Goal: Task Accomplishment & Management: Complete application form

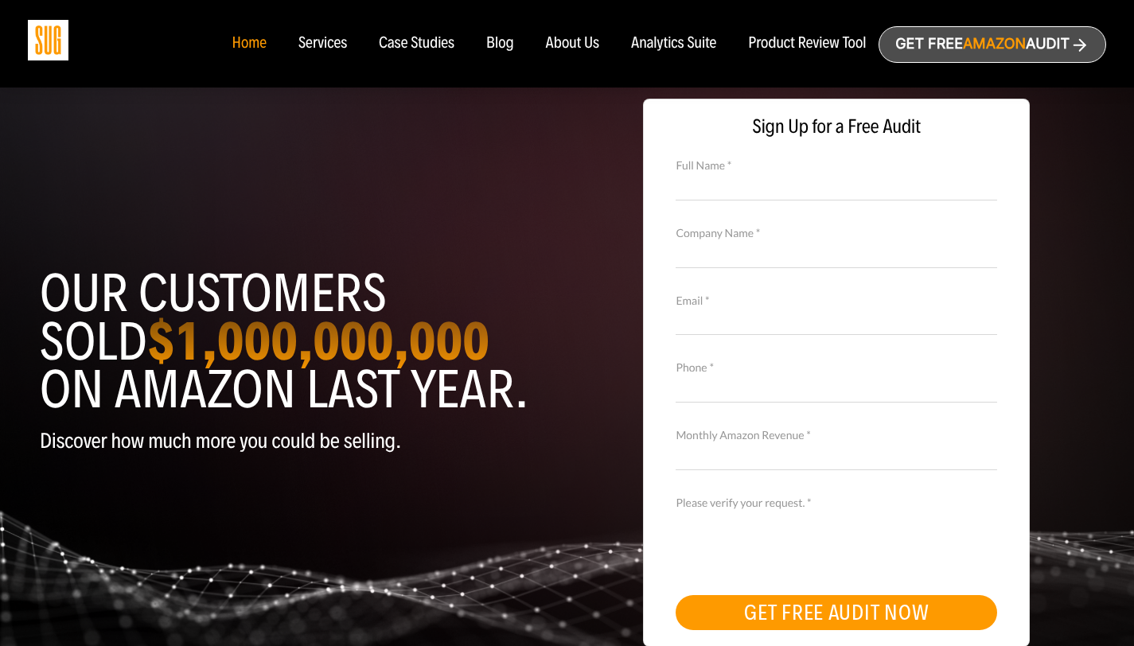
click at [768, 181] on input "Full Name *" at bounding box center [835, 186] width 321 height 28
type input "sunil kumar"
type input "sunil.jangid94@gmail.com"
type input "09782427480"
click at [749, 323] on input "sunil.jangid94@gmail.com" at bounding box center [835, 321] width 321 height 28
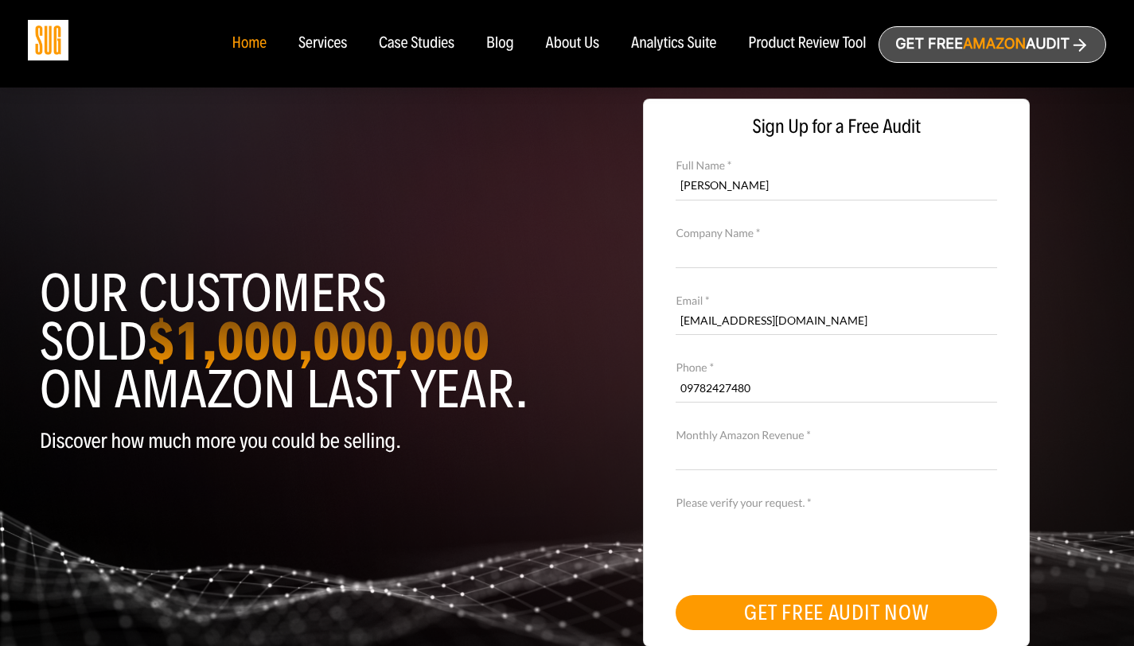
type input "sunil.jangid2808@gmail.com"
click at [753, 262] on input "Company Name *" at bounding box center [835, 253] width 321 height 28
type input "Leather village"
click at [788, 461] on input "Monthly Amazon Revenue *" at bounding box center [835, 456] width 321 height 28
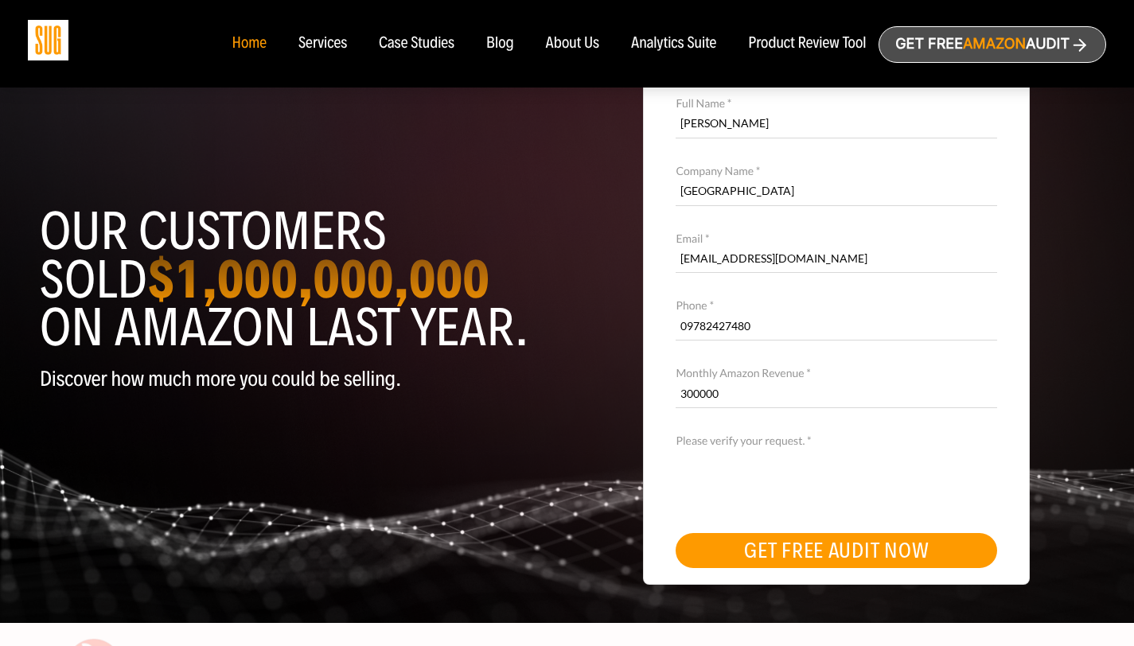
scroll to position [64, 0]
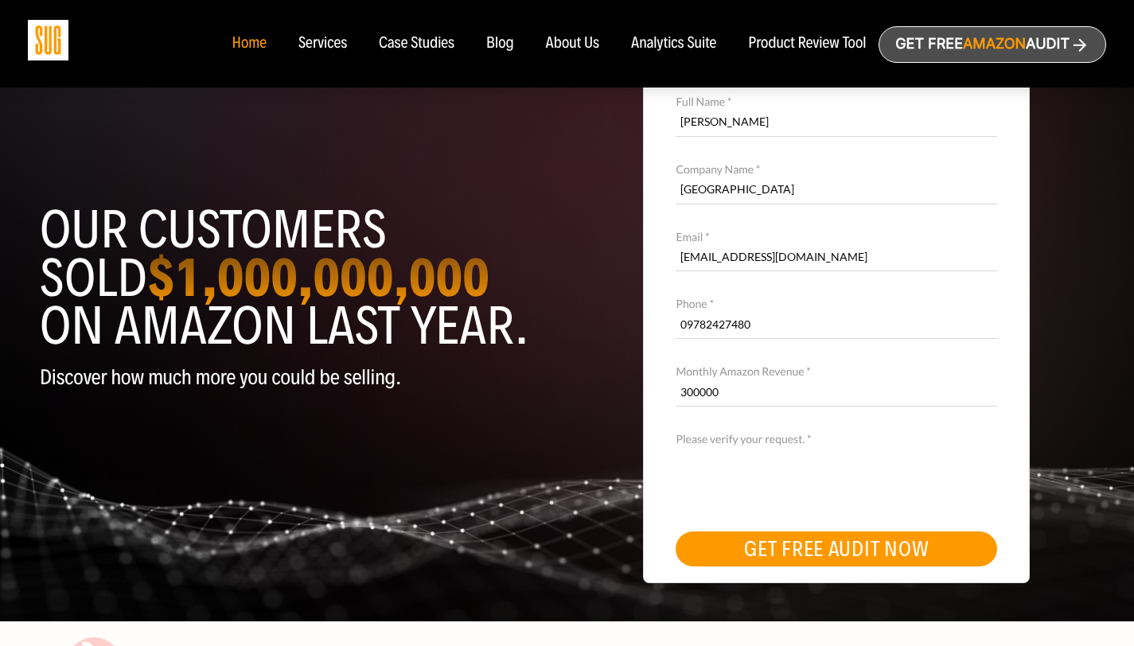
type input "300000"
click at [835, 435] on label "Please verify your request. *" at bounding box center [835, 439] width 321 height 18
click at [838, 563] on button "GET FREE AUDIT NOW" at bounding box center [835, 548] width 321 height 35
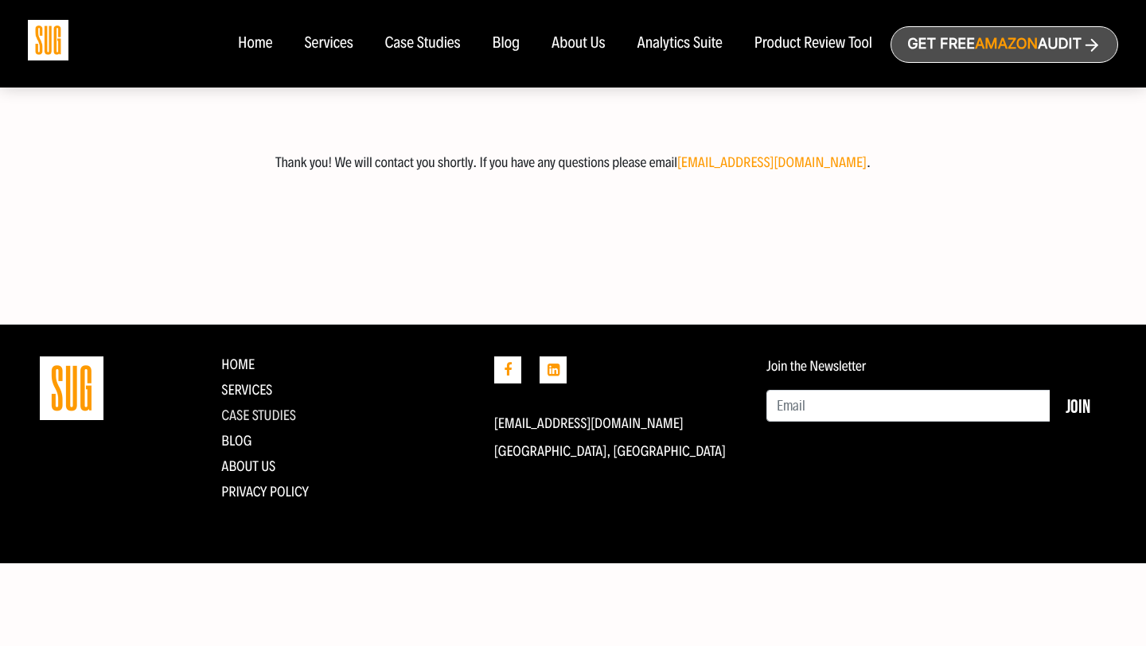
click at [258, 418] on link "CASE STUDIES" at bounding box center [258, 416] width 75 height 18
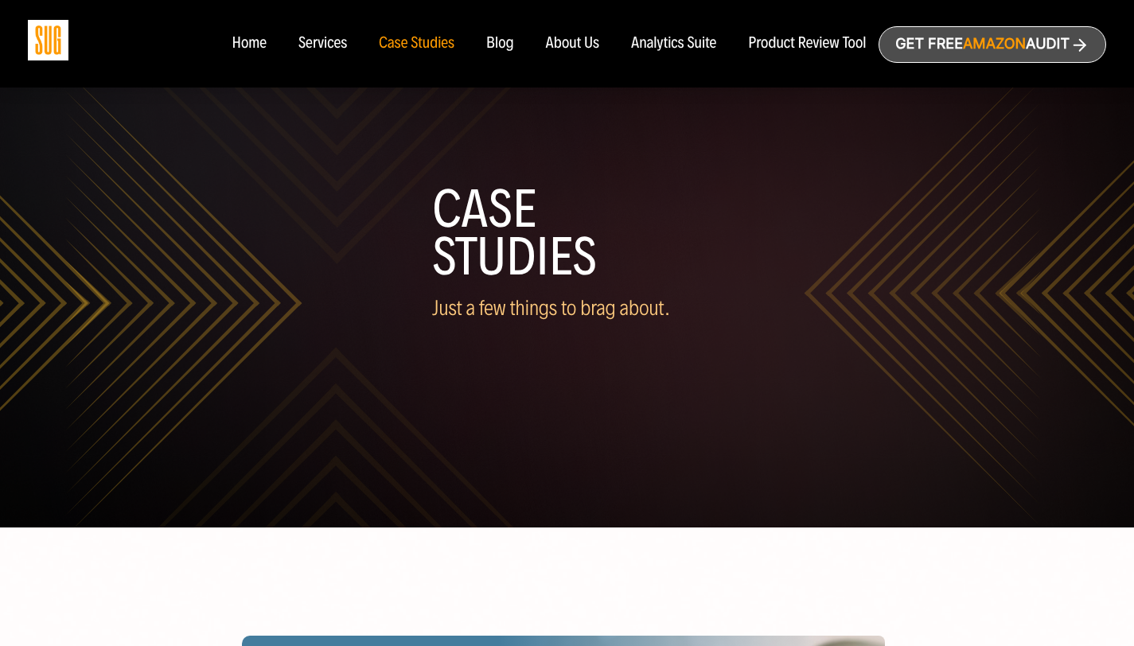
click at [336, 45] on div "Services" at bounding box center [322, 44] width 49 height 18
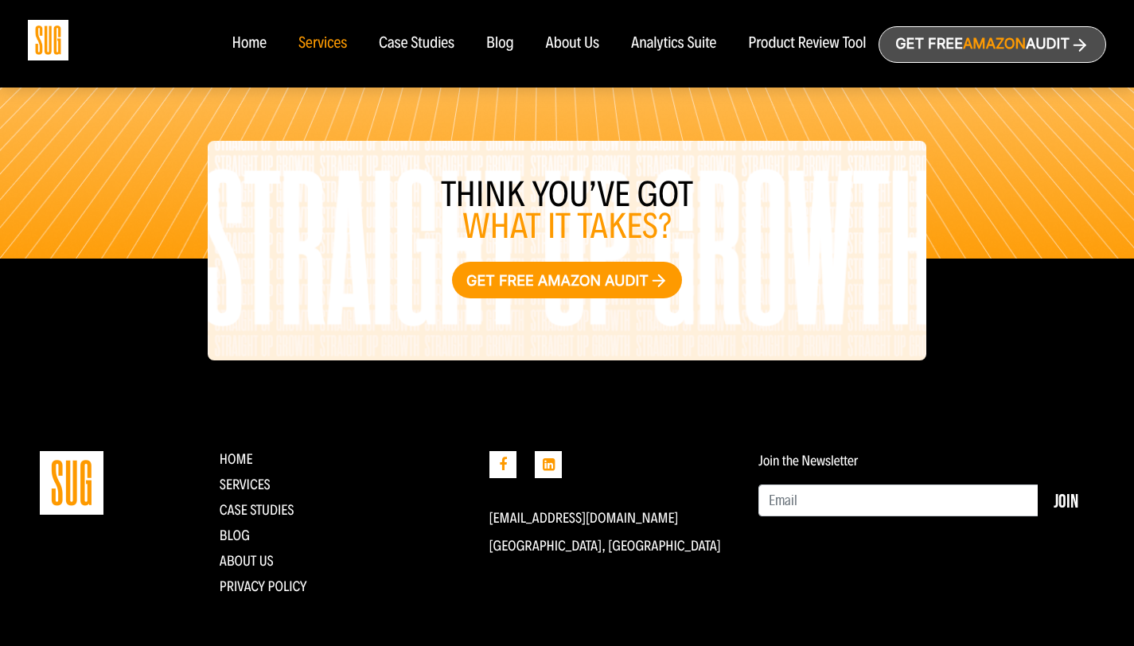
scroll to position [1902, 0]
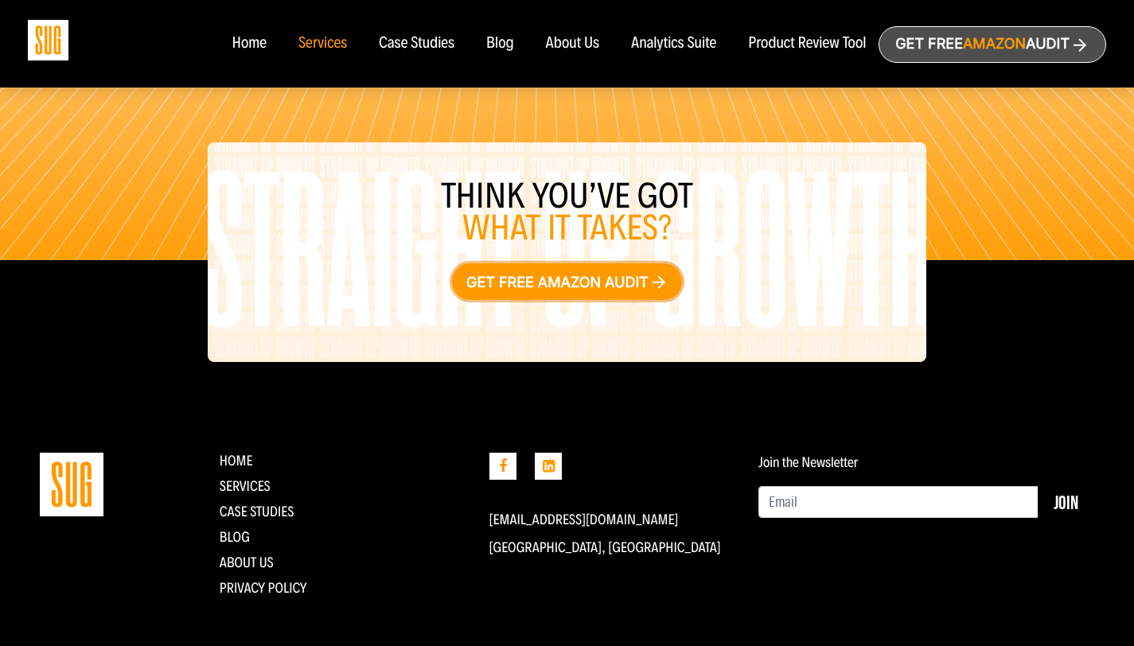
click at [644, 281] on link "Get free Amazon audit" at bounding box center [567, 281] width 230 height 37
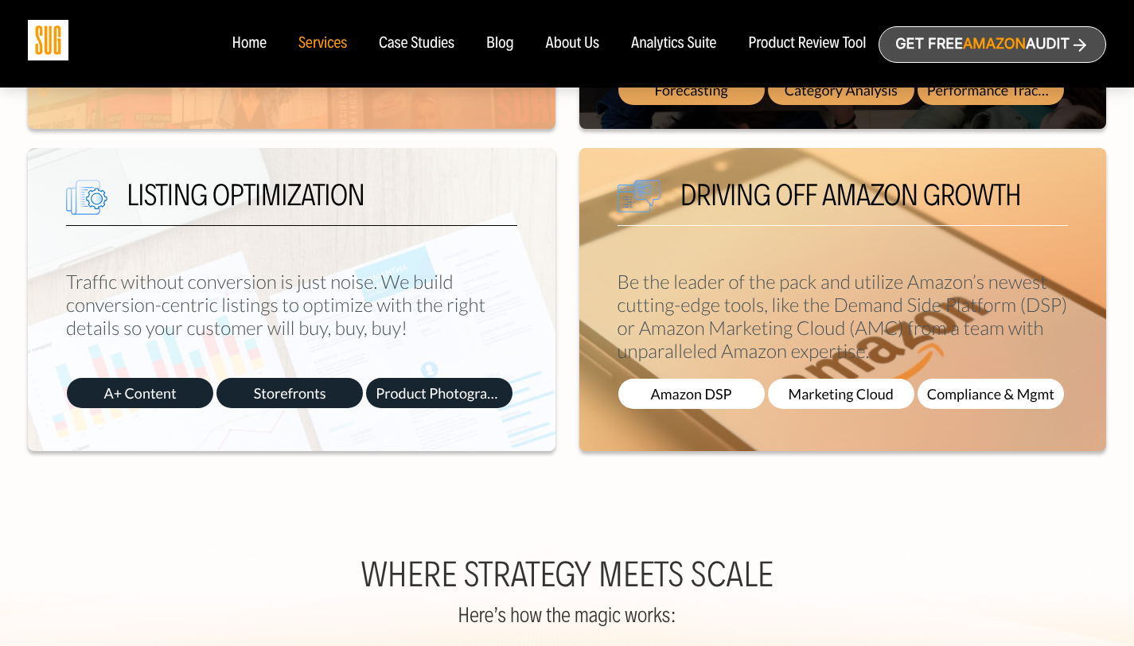
scroll to position [939, 0]
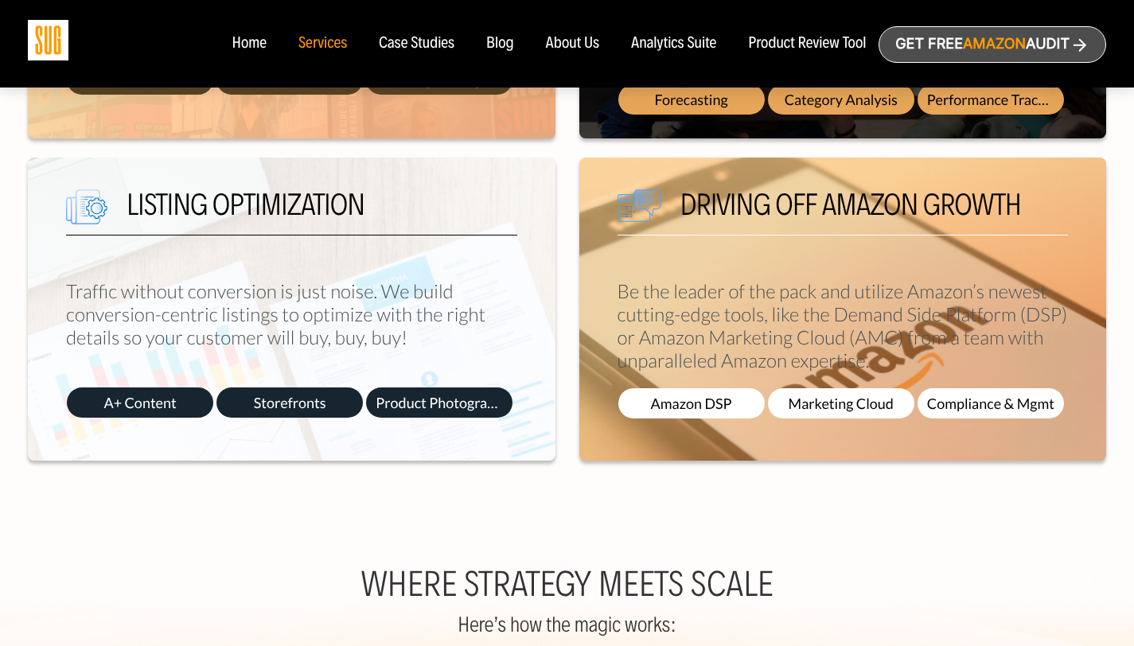
click at [729, 406] on span "Amazon DSP" at bounding box center [691, 403] width 146 height 30
copy div "Amazon DSP"
click at [889, 407] on span "Marketing Cloud" at bounding box center [841, 403] width 146 height 30
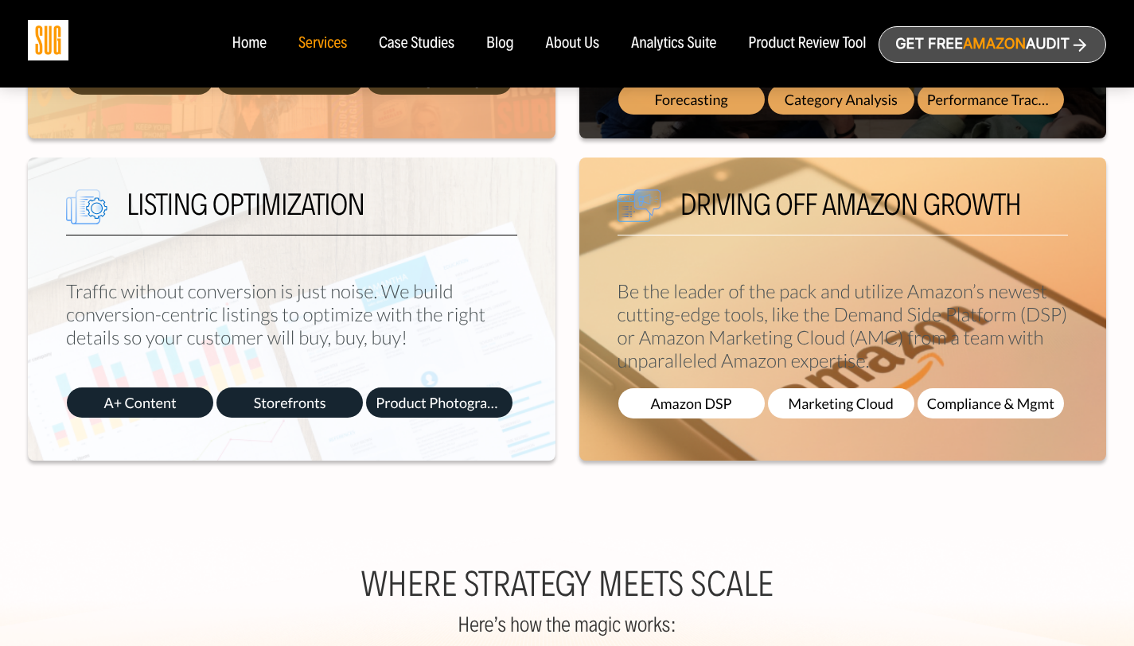
click at [889, 407] on span "Marketing Cloud" at bounding box center [841, 403] width 146 height 30
copy div "Marketing Cloud"
click at [970, 405] on span "Compliance & Mgmt" at bounding box center [990, 403] width 146 height 30
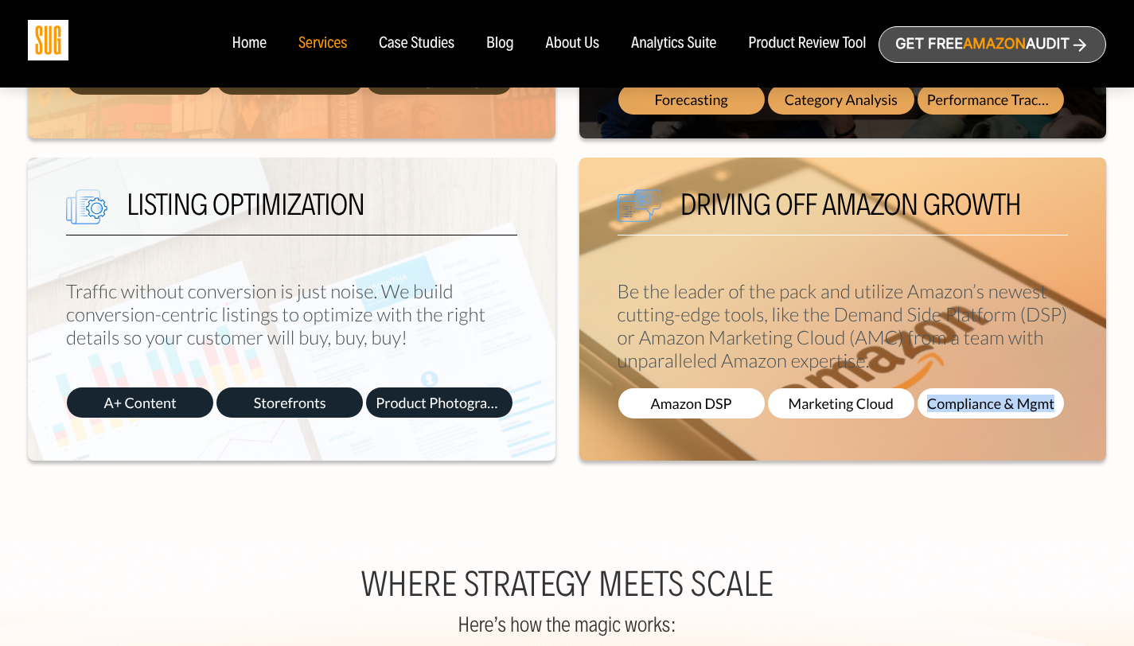
click at [970, 405] on span "Compliance & Mgmt" at bounding box center [990, 403] width 146 height 30
copy main "Compliance & Mgmt"
click at [453, 414] on span "Product Photography" at bounding box center [439, 402] width 146 height 30
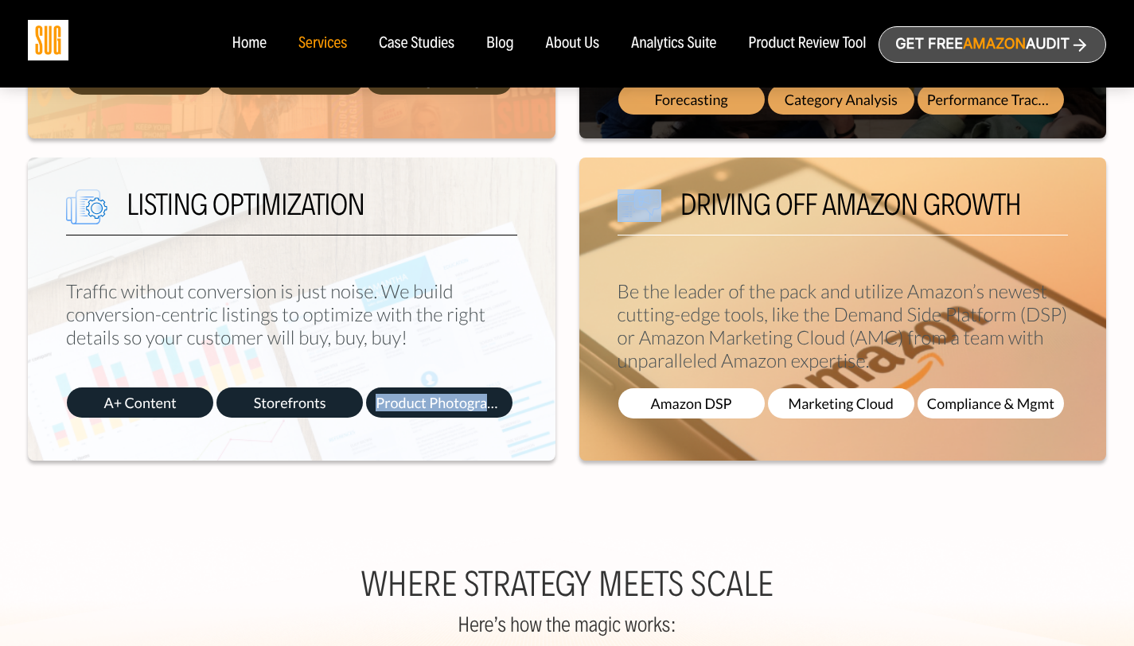
copy div "Product Photography"
click at [295, 403] on span "Storefronts" at bounding box center [289, 402] width 146 height 30
click at [316, 458] on div "Listing Optimization Traffic without conversion is just noise. We build convers…" at bounding box center [291, 309] width 527 height 303
click at [274, 402] on span "Storefronts" at bounding box center [289, 402] width 146 height 30
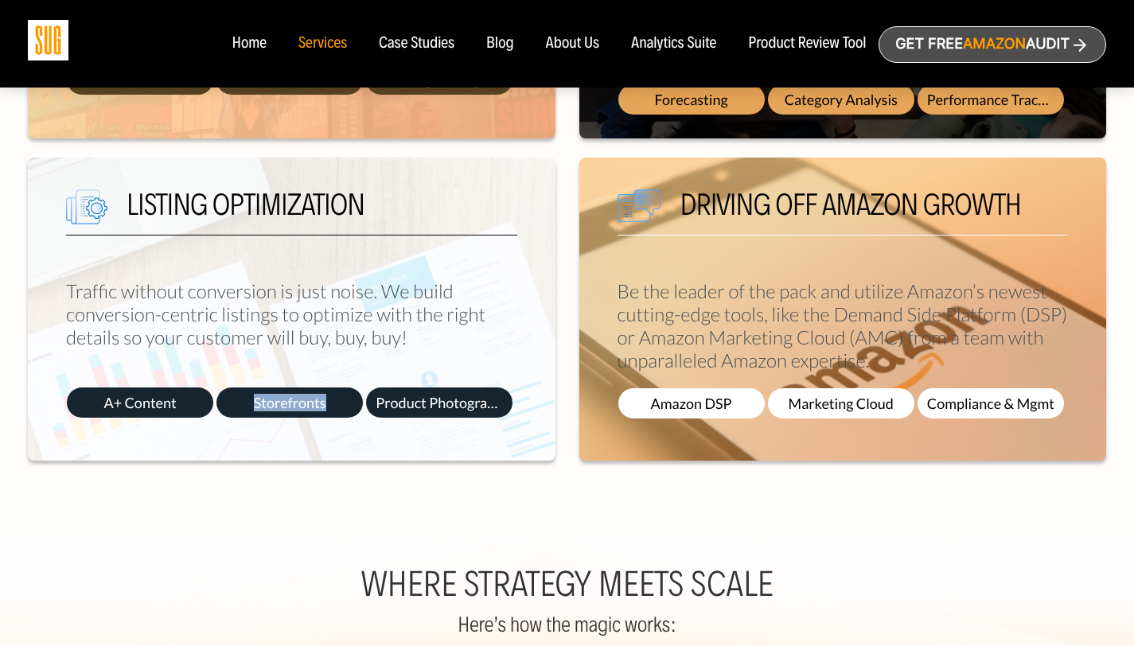
copy span "Storefronts"
click at [158, 406] on span "A+ Content" at bounding box center [140, 402] width 146 height 30
copy div "A+ Content"
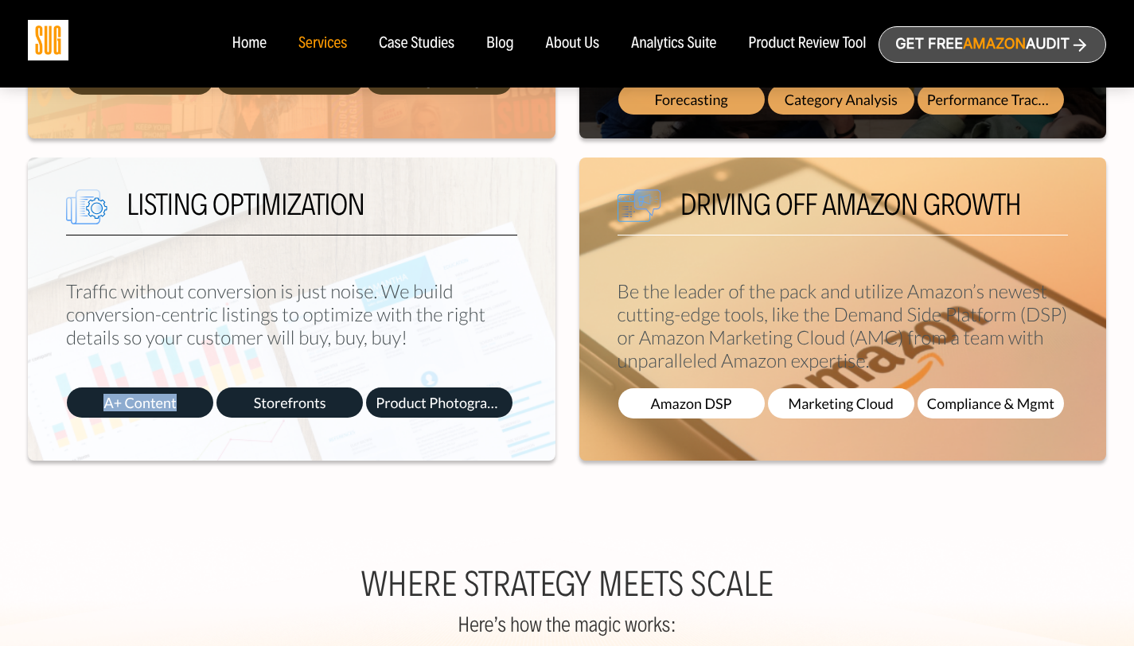
click at [297, 514] on div "We combine proprietary tech with expert strategy to fuel unstoppable Amazon gro…" at bounding box center [567, 63] width 1078 height 948
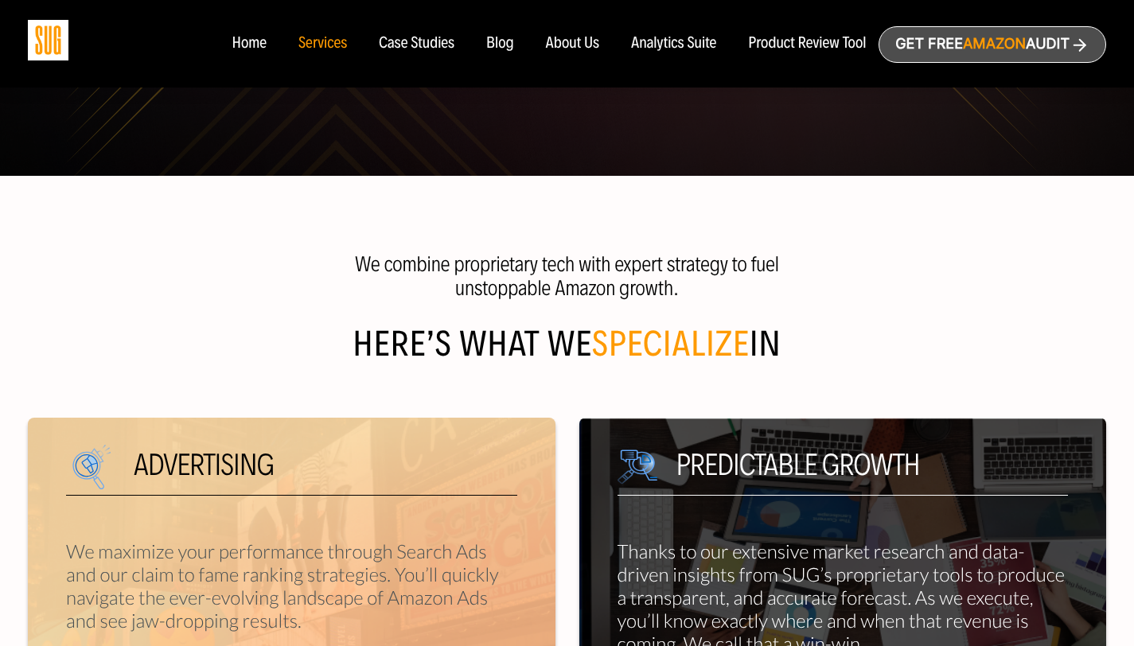
scroll to position [313, 0]
